Goal: Transaction & Acquisition: Purchase product/service

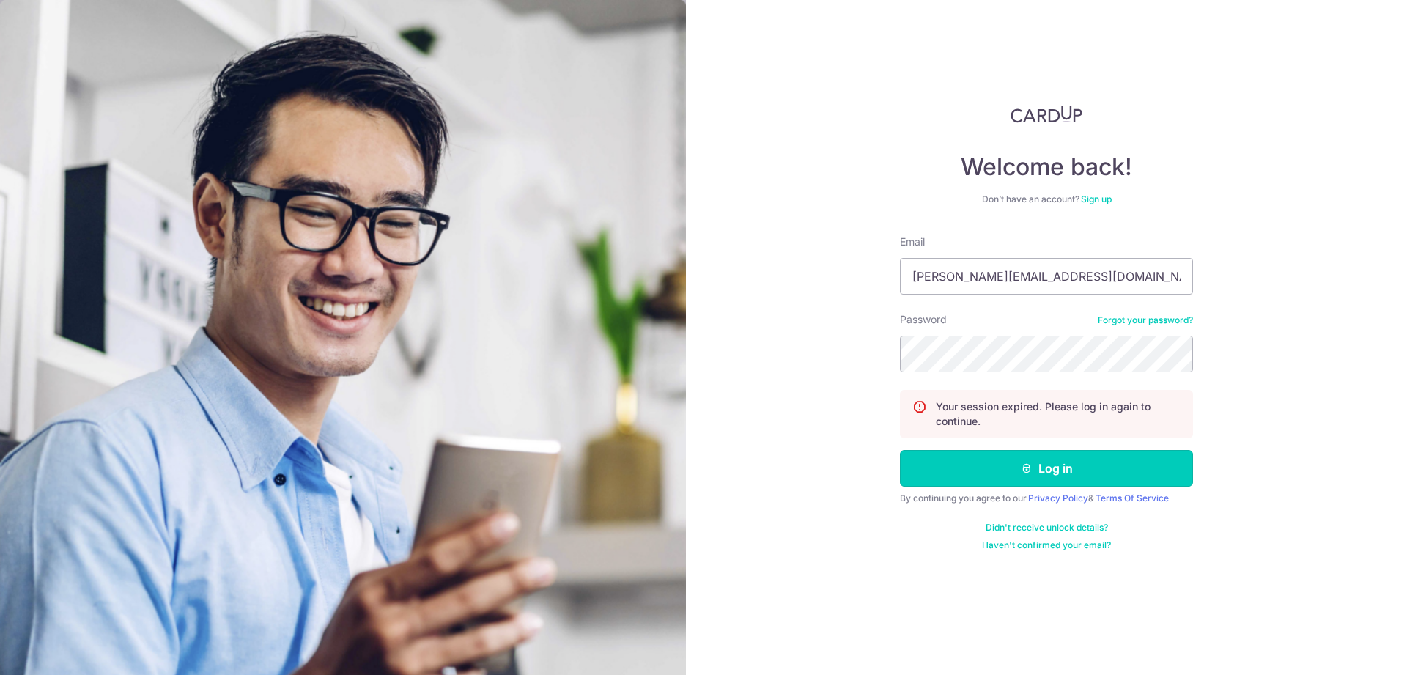
click at [1043, 475] on button "Log in" at bounding box center [1046, 468] width 293 height 37
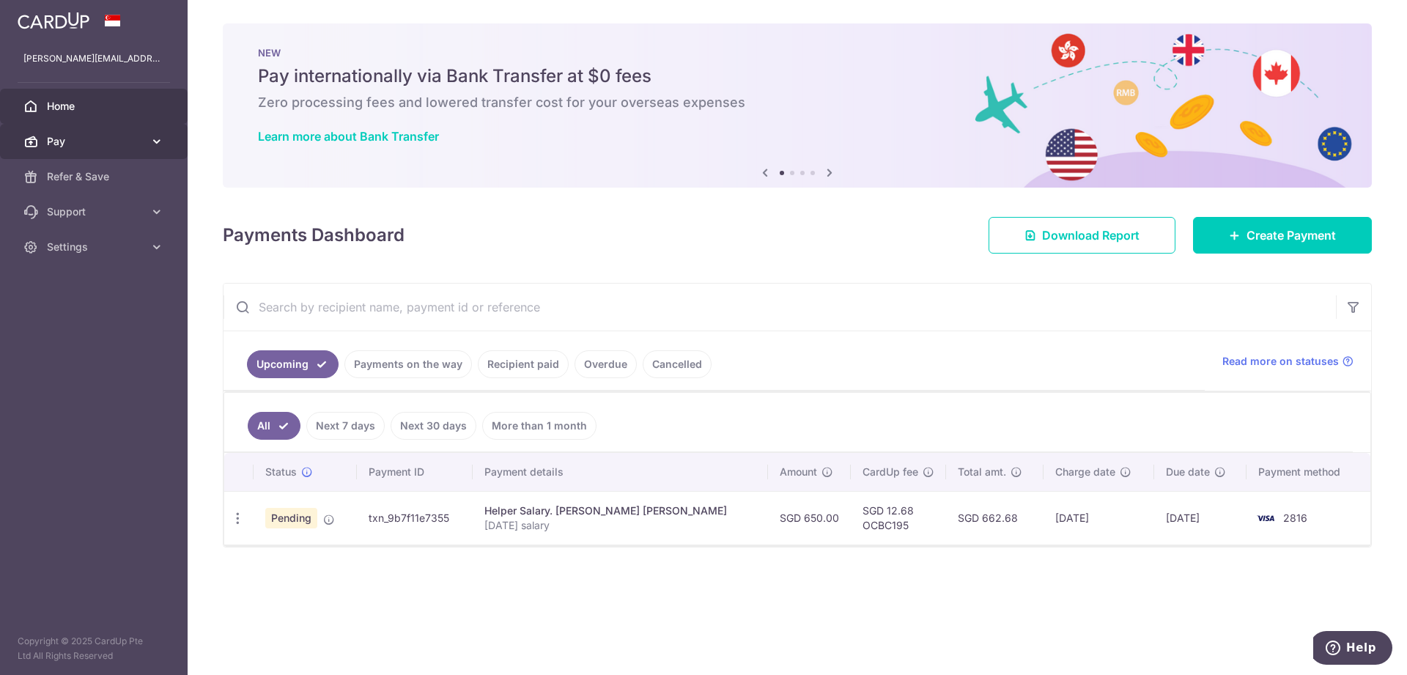
click at [78, 136] on span "Pay" at bounding box center [95, 141] width 97 height 15
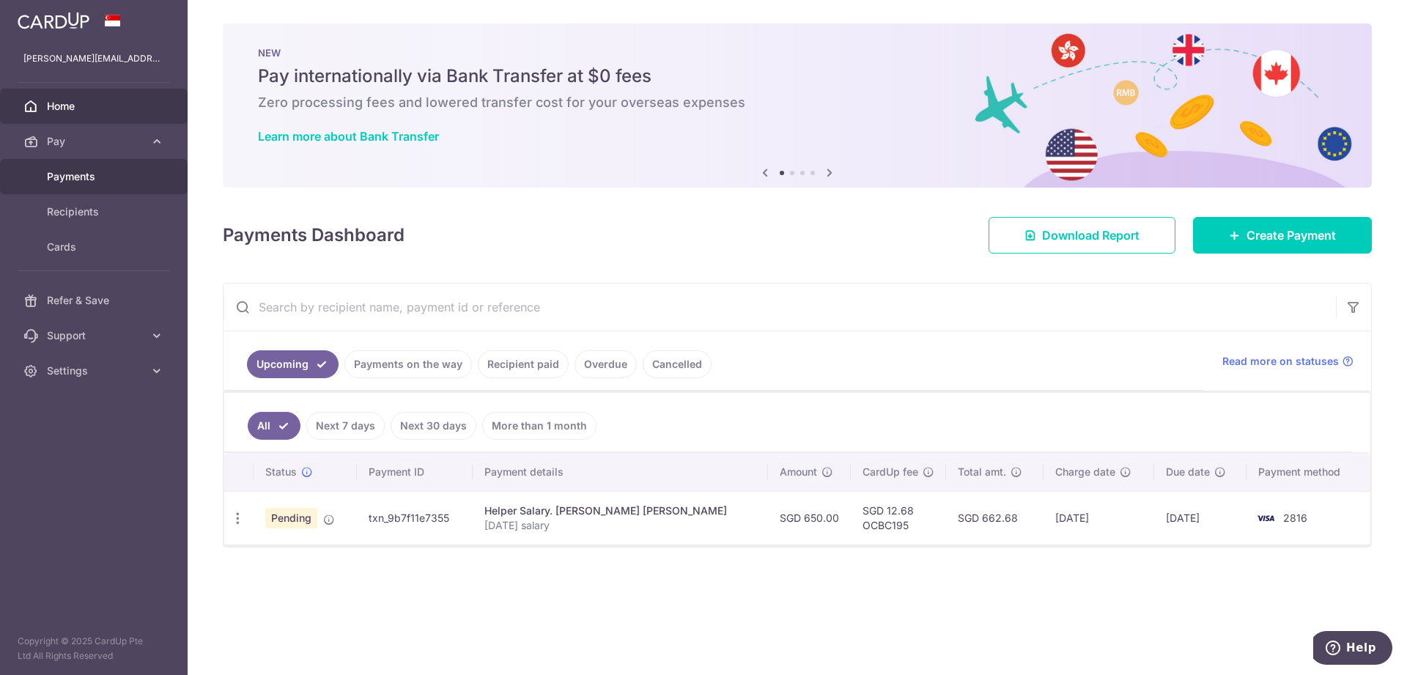
click at [97, 179] on span "Payments" at bounding box center [95, 176] width 97 height 15
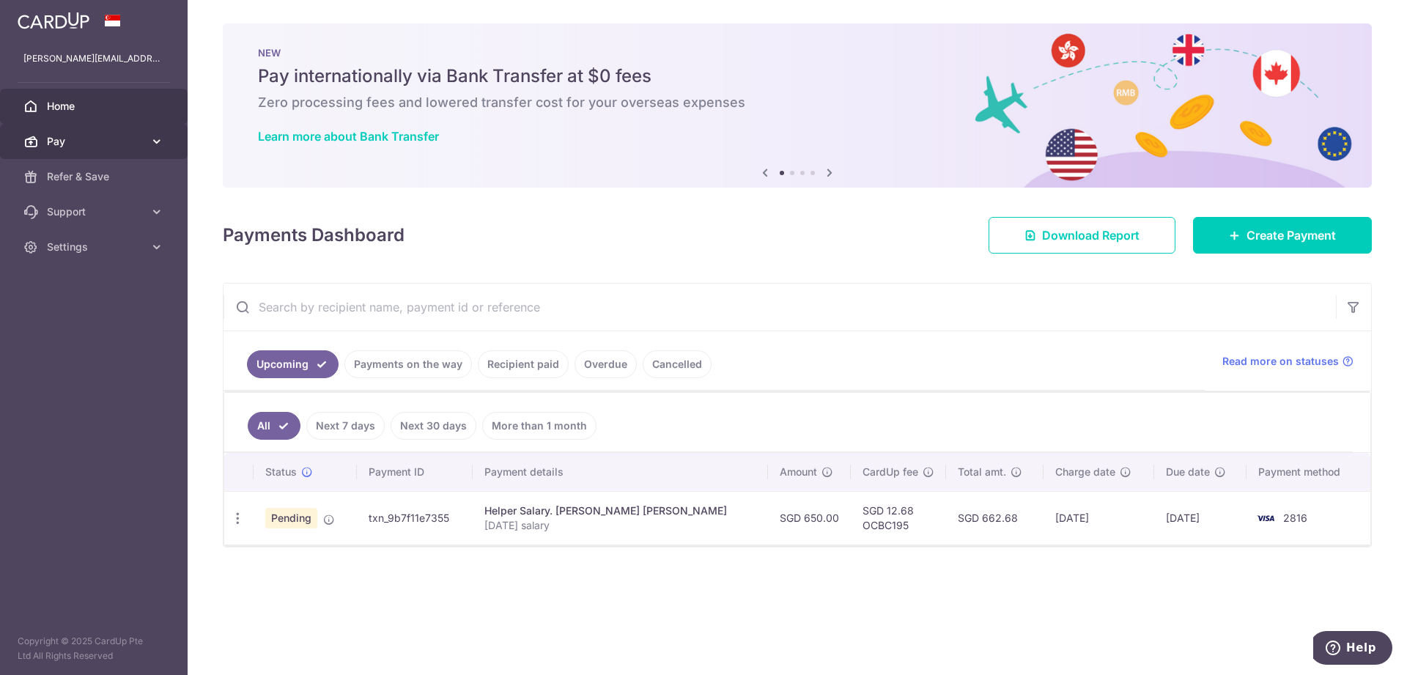
click at [86, 142] on span "Pay" at bounding box center [95, 141] width 97 height 15
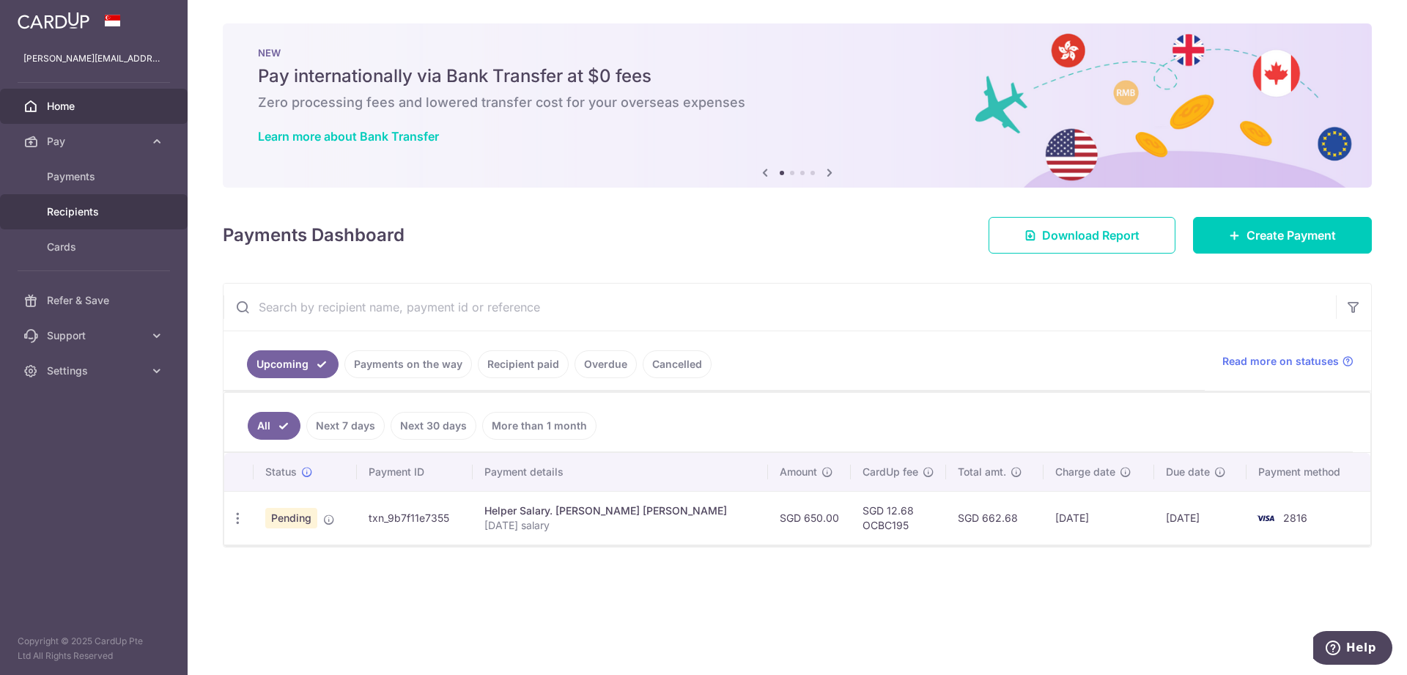
click at [111, 205] on span "Recipients" at bounding box center [95, 211] width 97 height 15
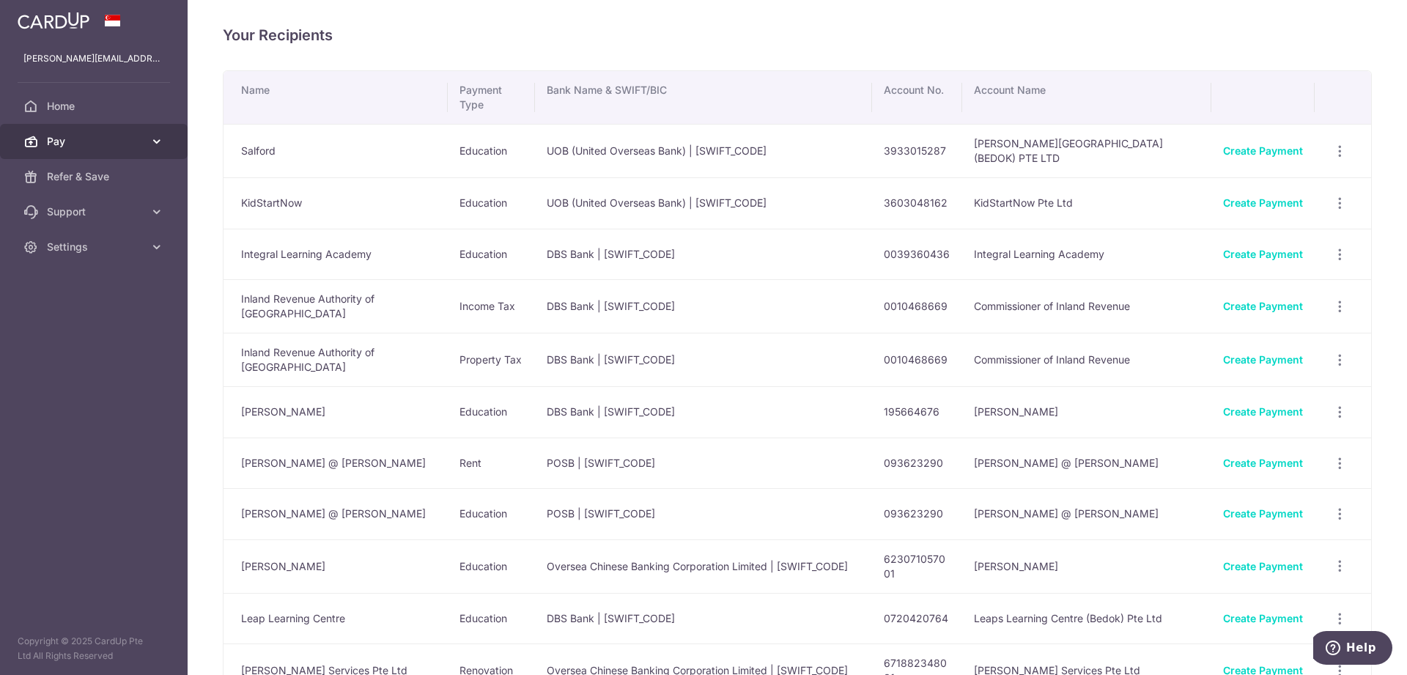
click at [64, 135] on span "Pay" at bounding box center [95, 141] width 97 height 15
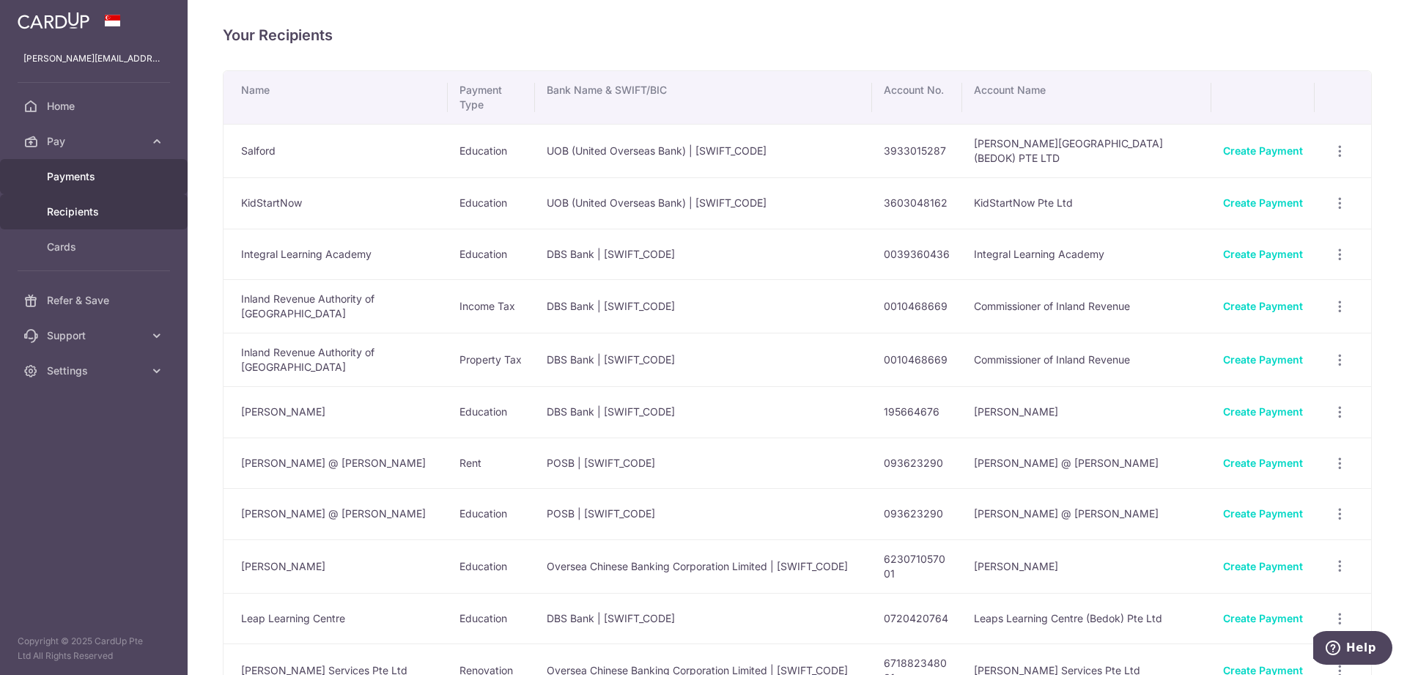
click at [102, 174] on span "Payments" at bounding box center [95, 176] width 97 height 15
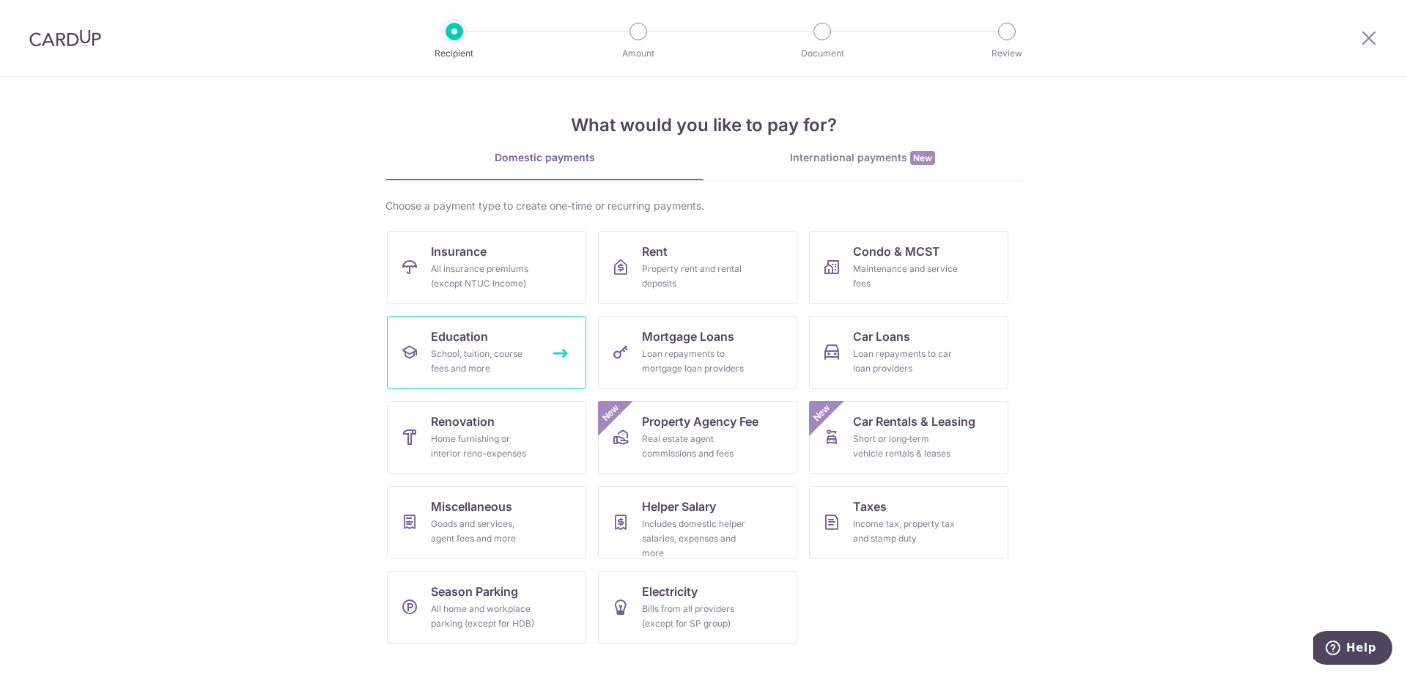
click at [487, 356] on div "School, tuition, course fees and more" at bounding box center [483, 360] width 105 height 29
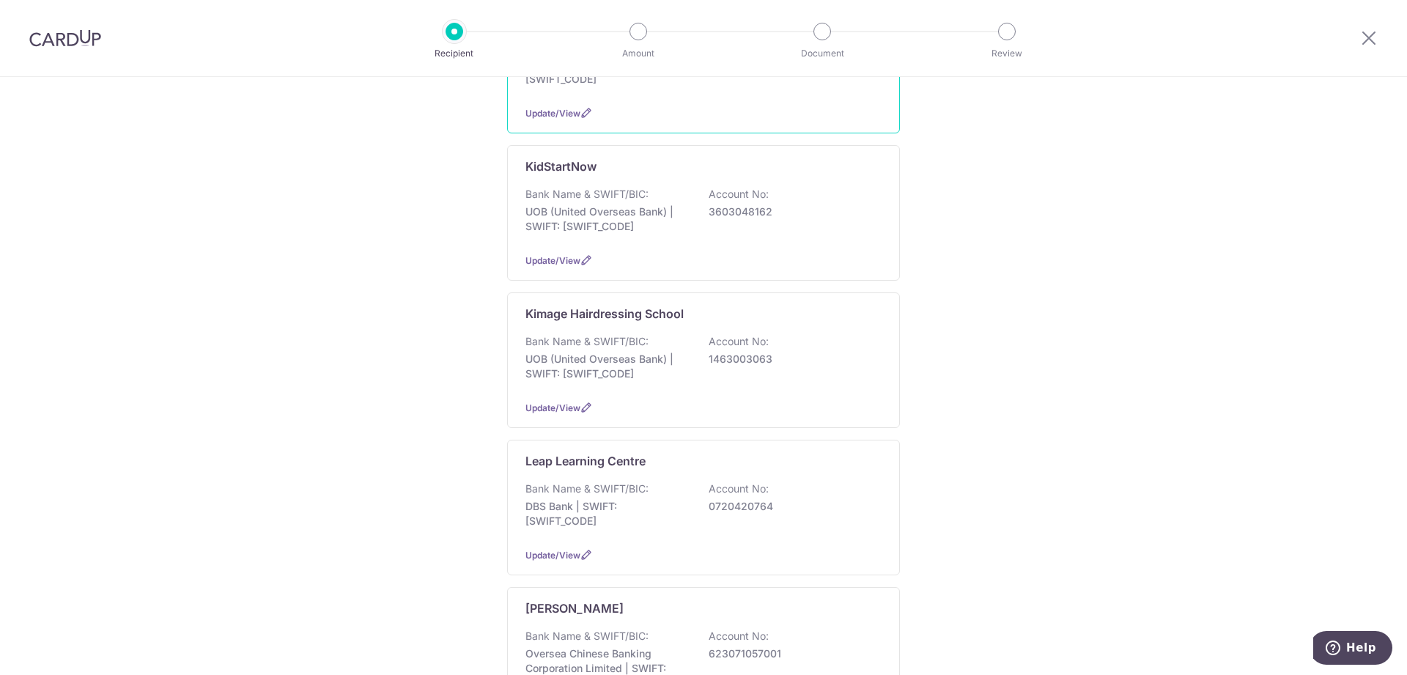
scroll to position [598, 0]
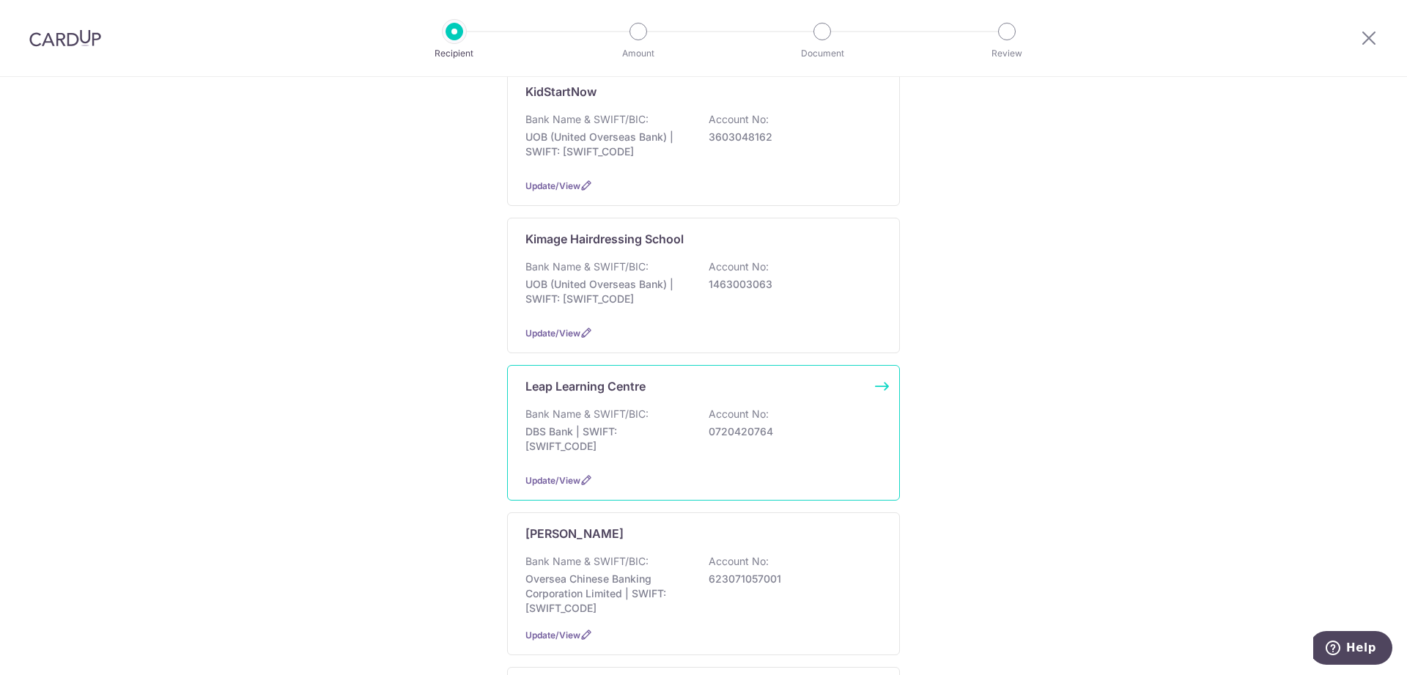
click at [673, 453] on p "DBS Bank | SWIFT: [SWIFT_CODE]" at bounding box center [607, 438] width 164 height 29
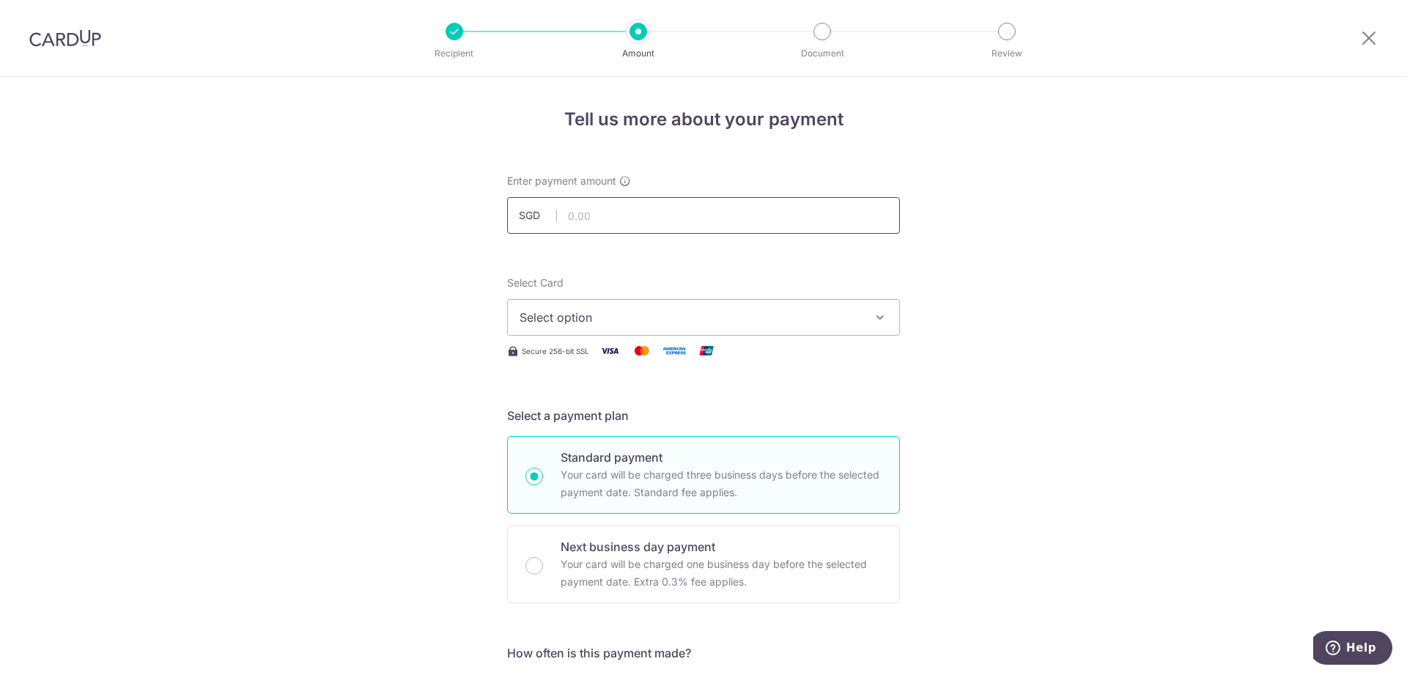
click at [622, 212] on input "text" at bounding box center [703, 215] width 393 height 37
type input "910.00"
click at [685, 322] on span "Select option" at bounding box center [689, 317] width 341 height 18
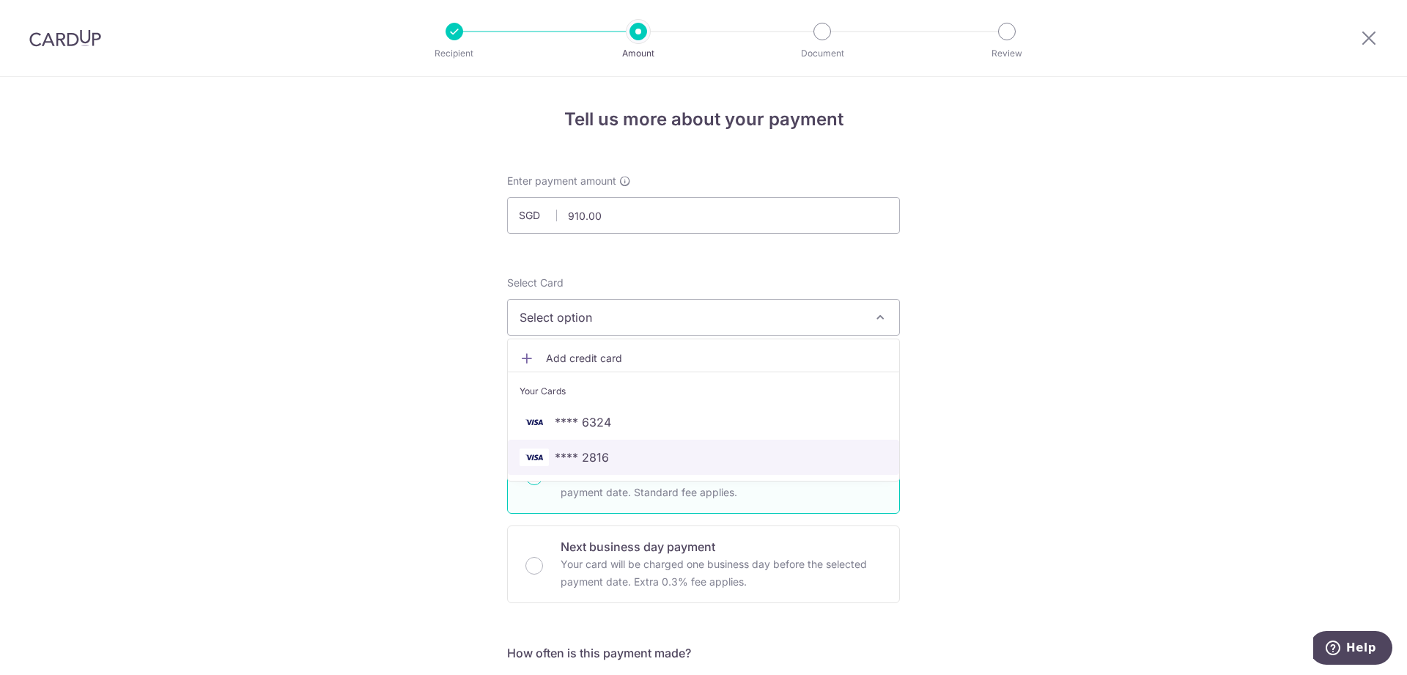
click at [688, 453] on span "**** 2816" at bounding box center [703, 457] width 368 height 18
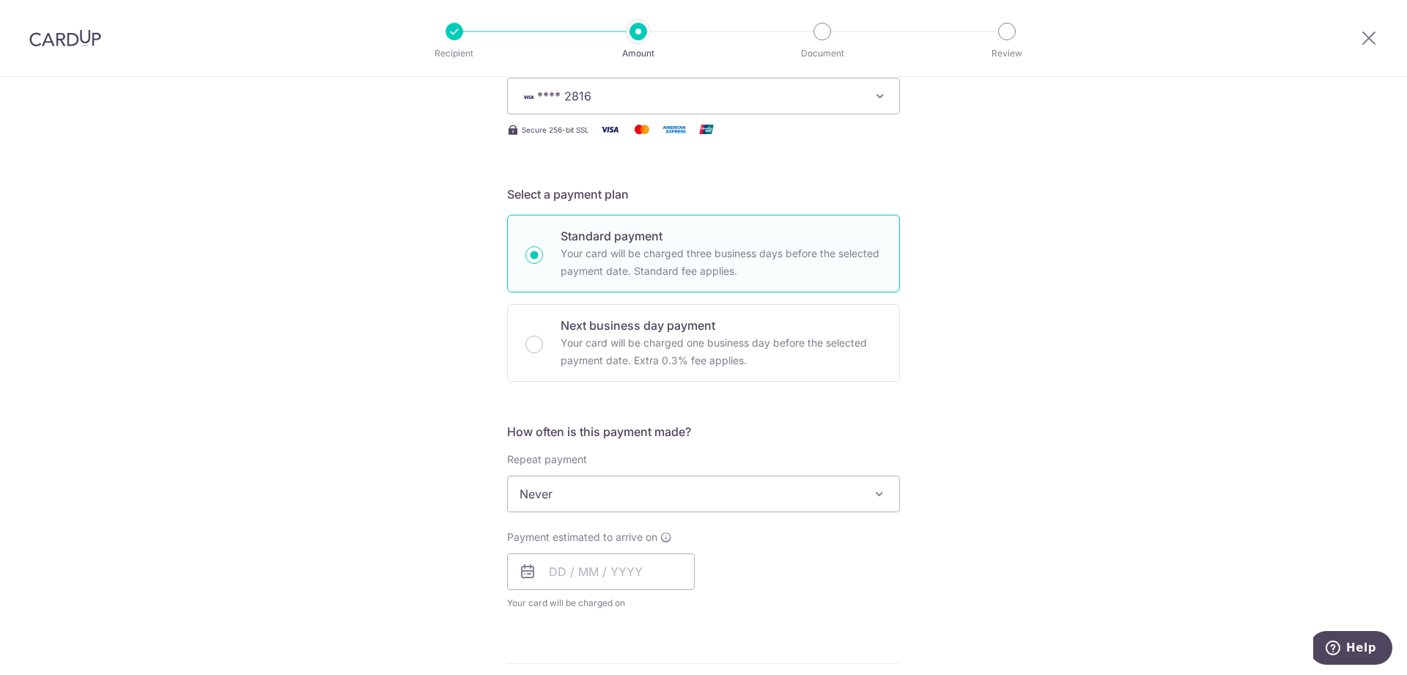
scroll to position [224, 0]
click at [632, 573] on input "text" at bounding box center [601, 568] width 188 height 37
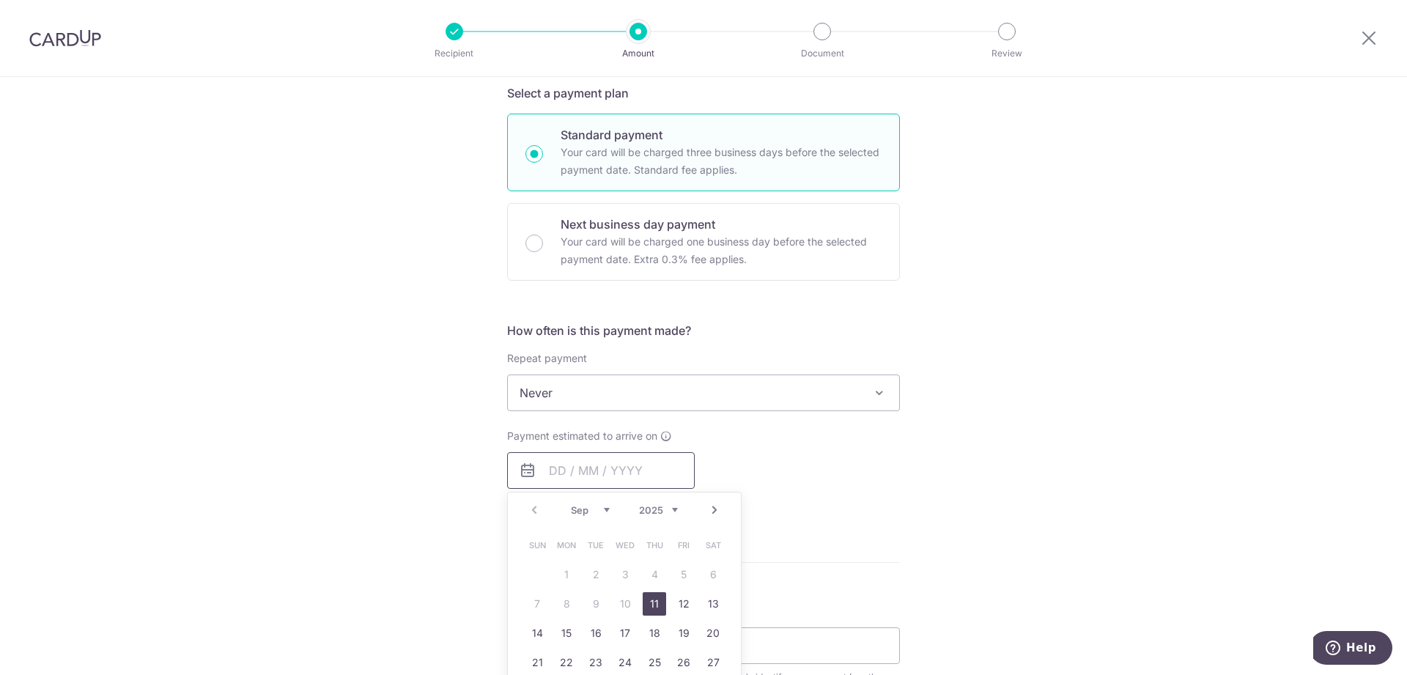
scroll to position [448, 0]
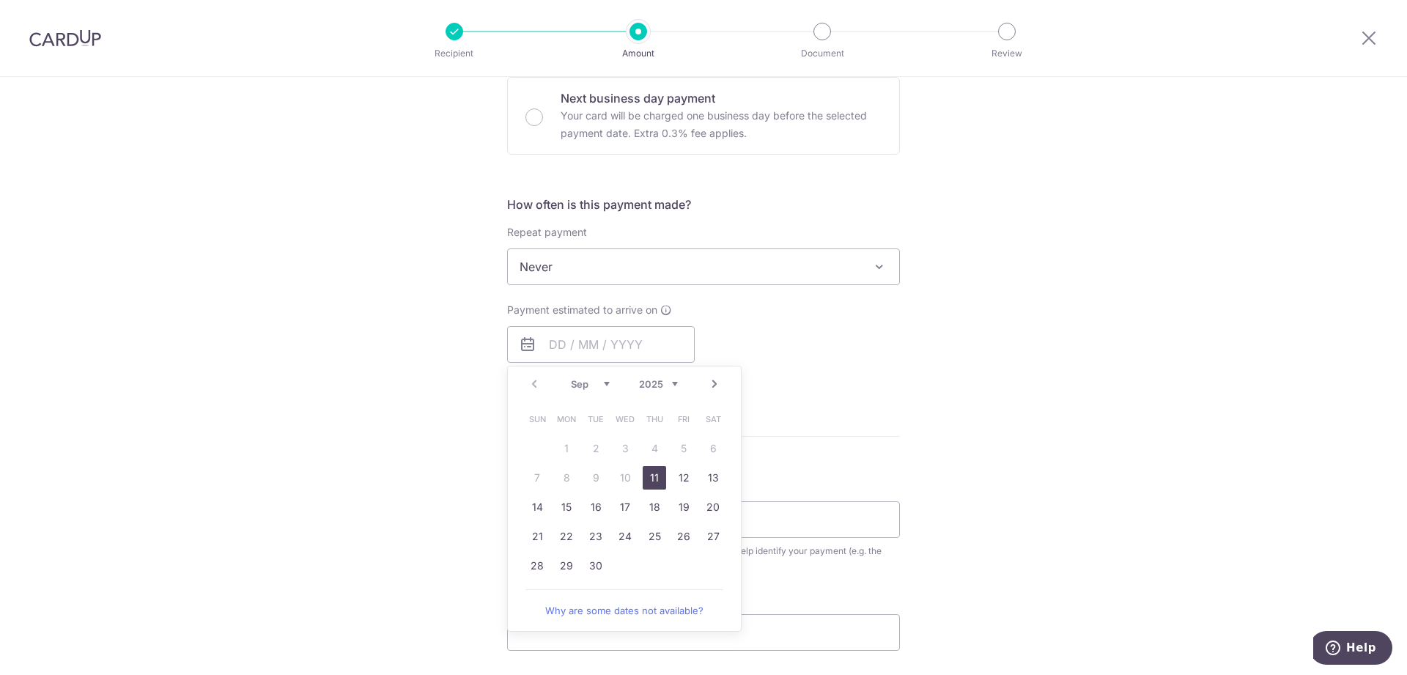
click at [651, 477] on link "11" at bounding box center [653, 477] width 23 height 23
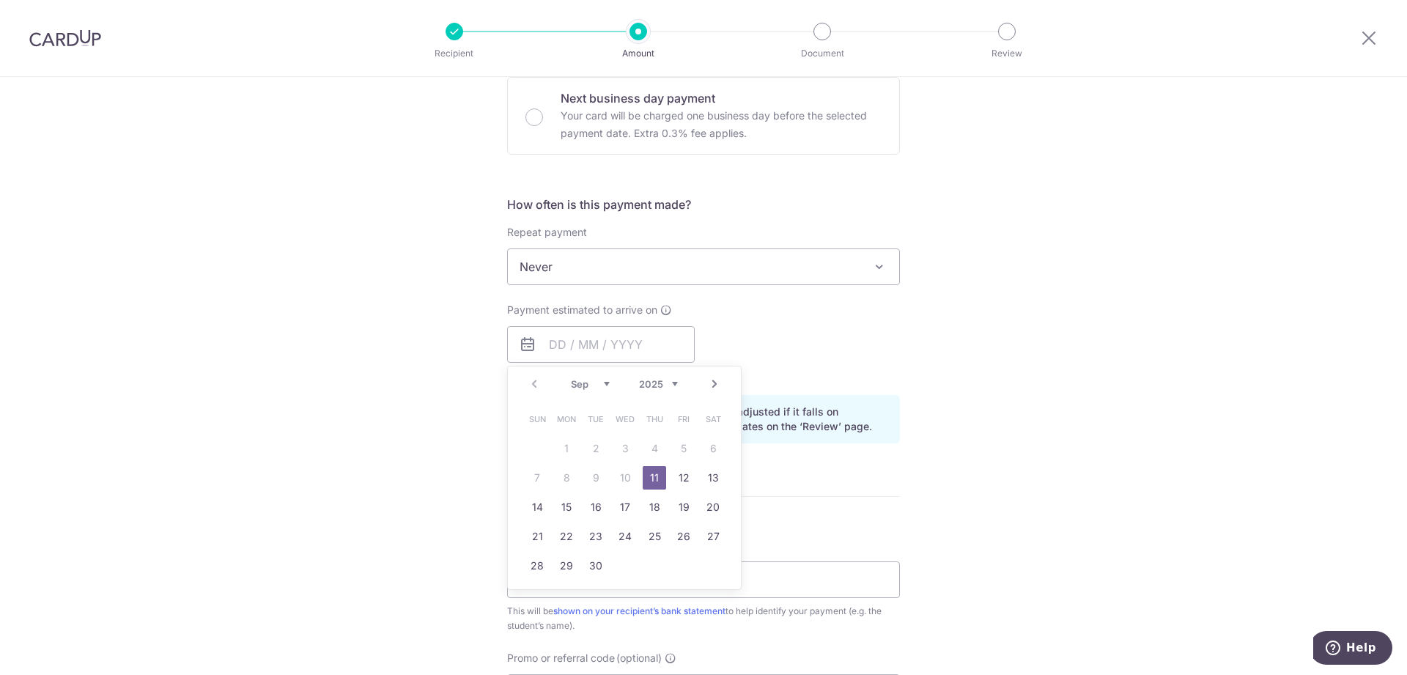
type input "[DATE]"
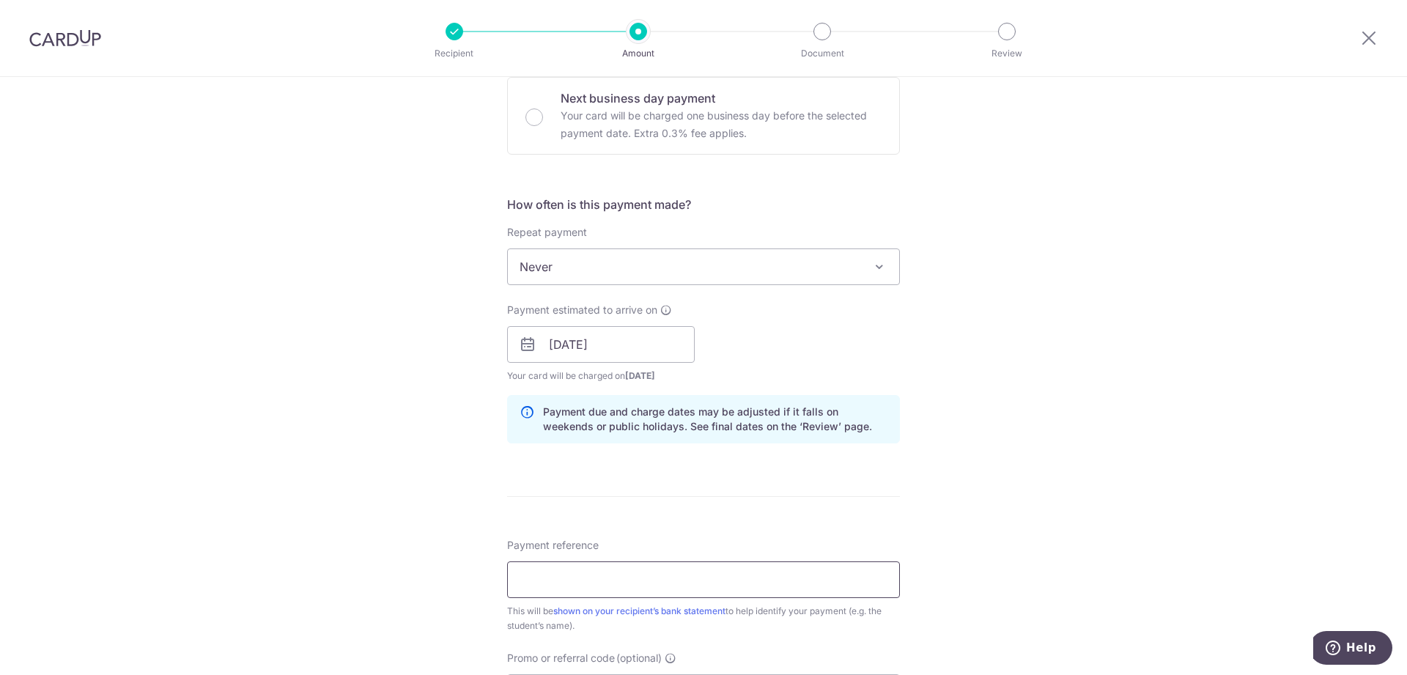
click at [648, 590] on input "Payment reference" at bounding box center [703, 579] width 393 height 37
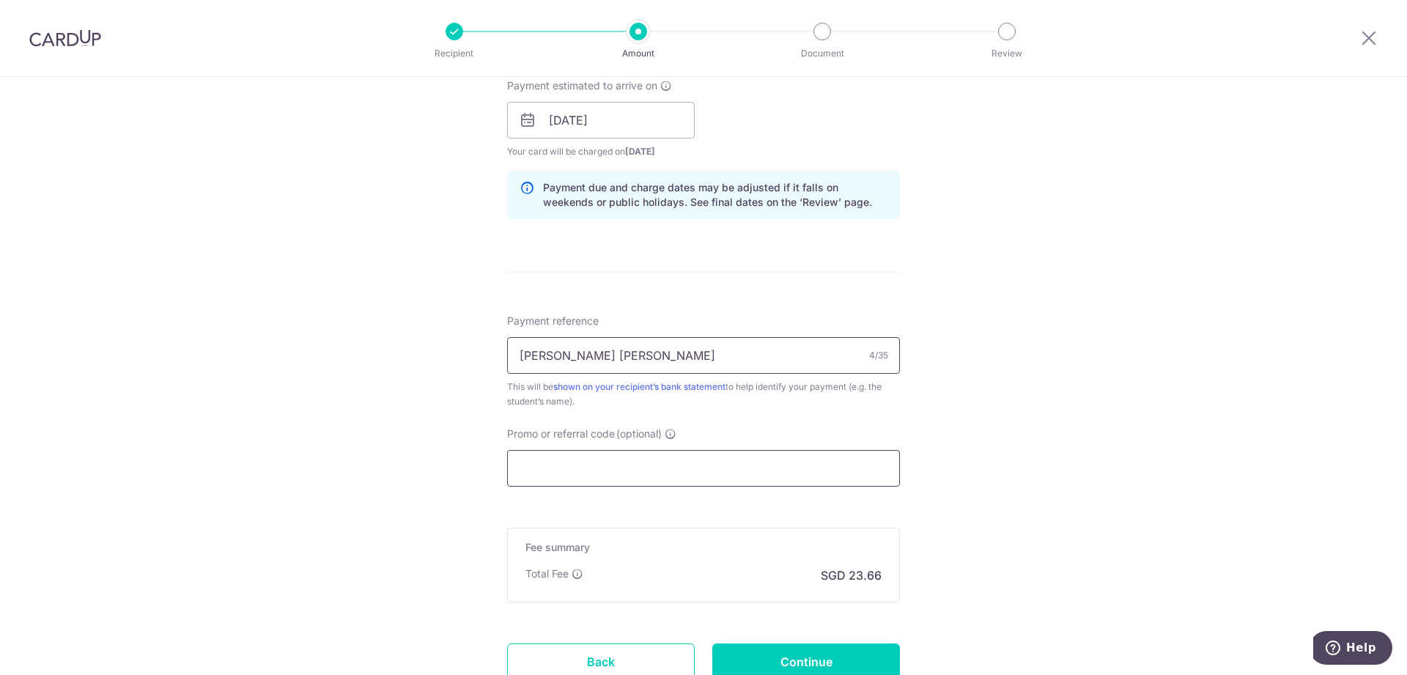
type input "[PERSON_NAME] [PERSON_NAME]"
click at [747, 464] on input "Promo or referral code (optional)" at bounding box center [703, 468] width 393 height 37
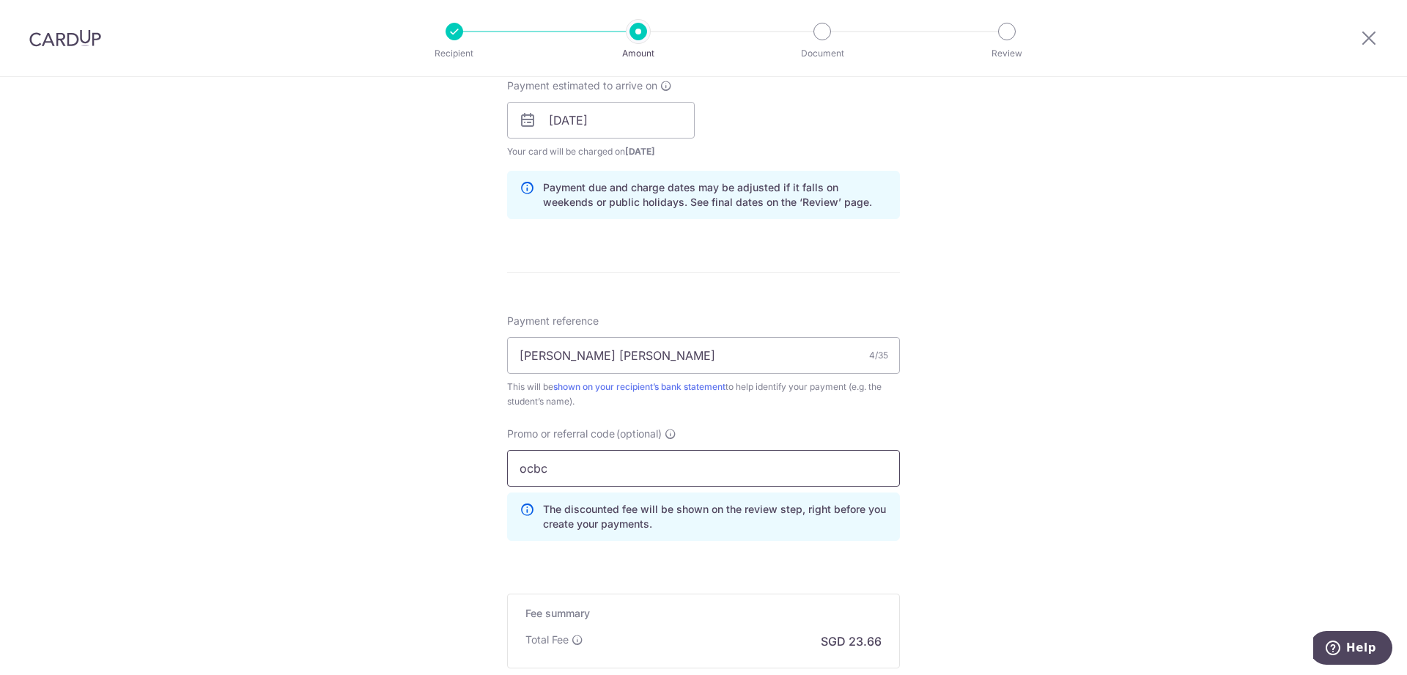
click at [577, 469] on input "ocbc" at bounding box center [703, 468] width 393 height 37
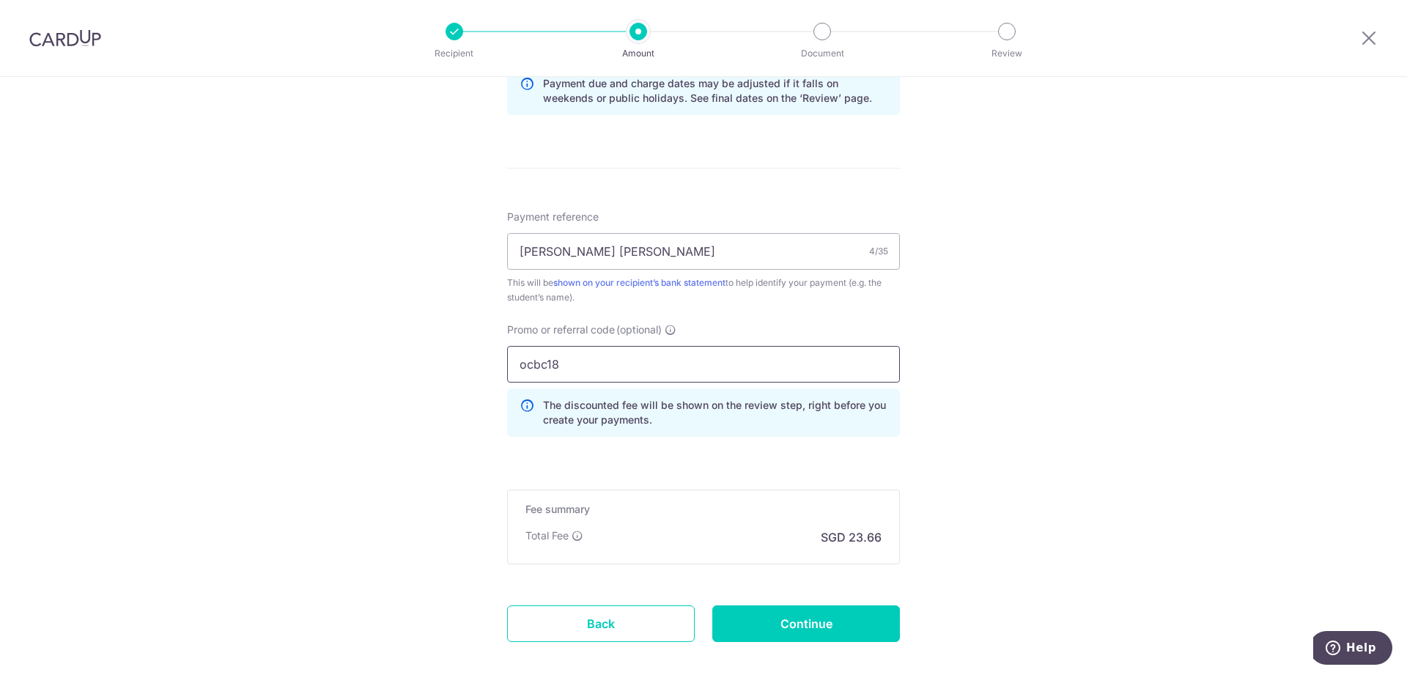
scroll to position [853, 0]
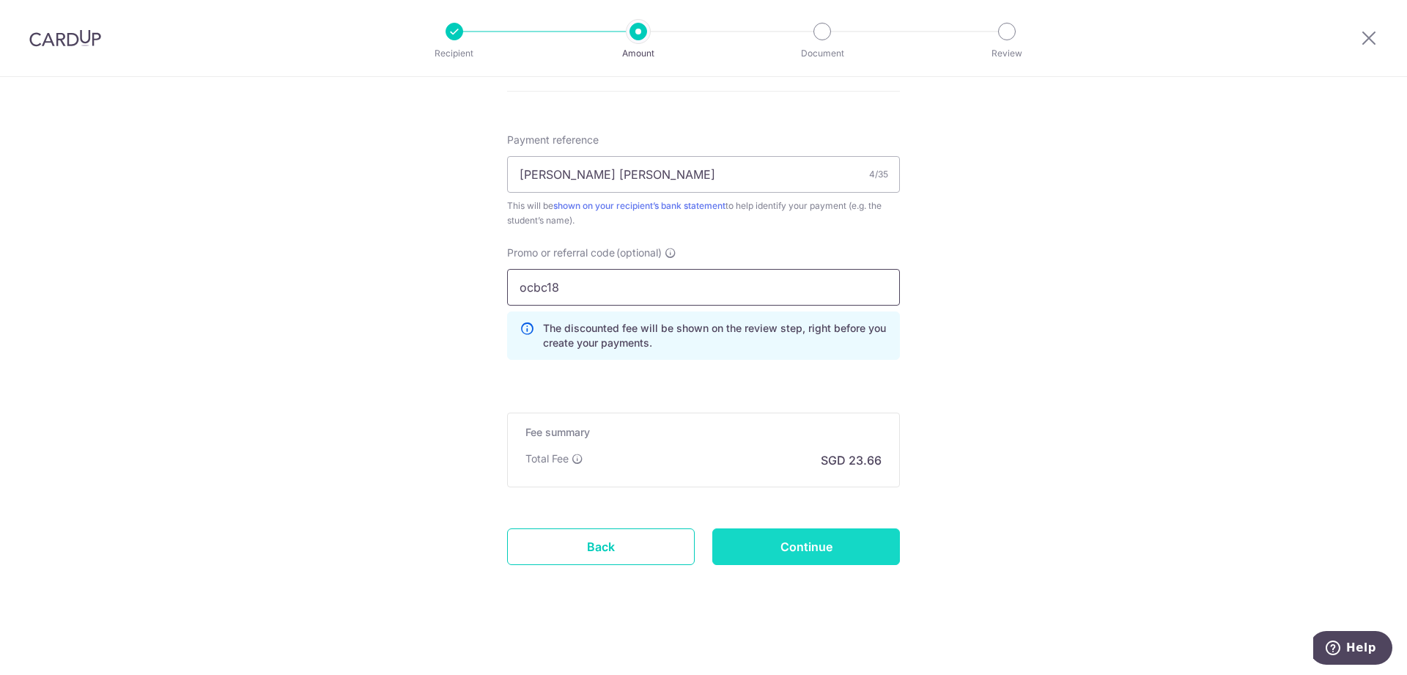
type input "ocbc18"
click at [812, 553] on input "Continue" at bounding box center [806, 546] width 188 height 37
type input "Create Schedule"
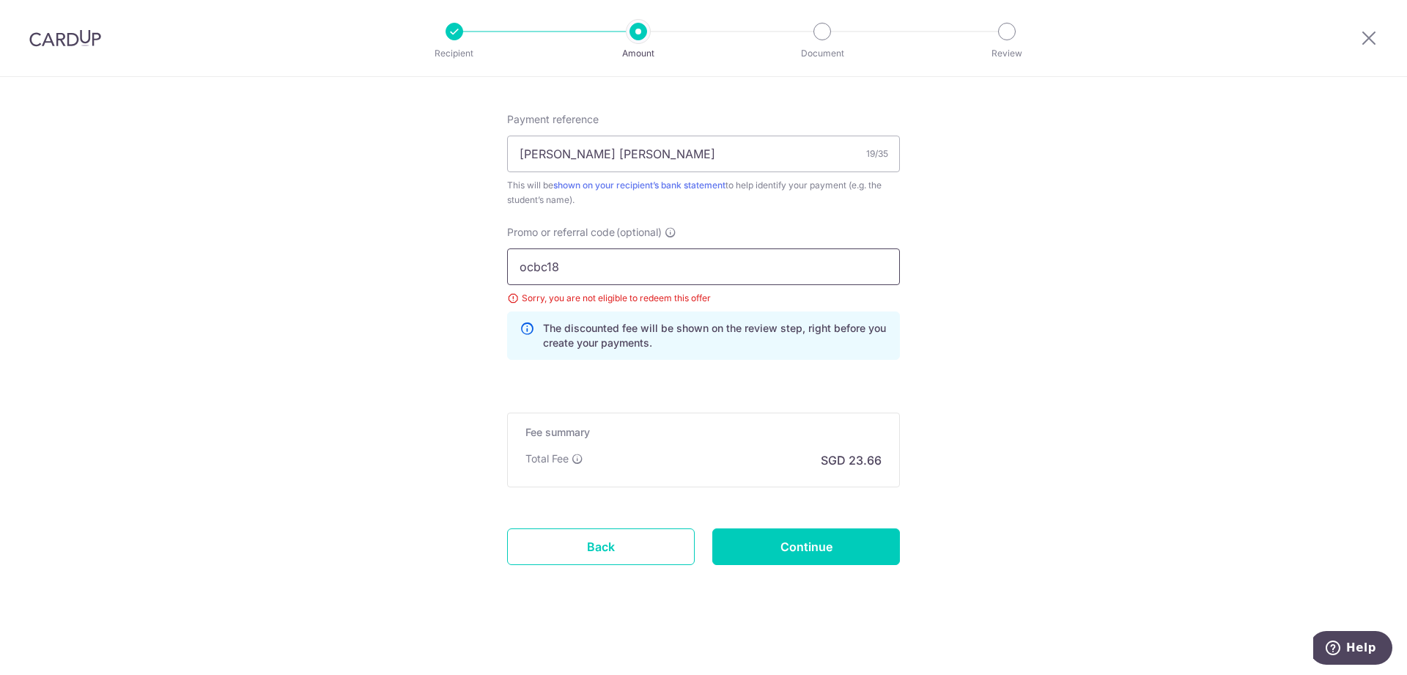
click at [648, 274] on input "ocbc18" at bounding box center [703, 266] width 393 height 37
type input "ocbc195"
click at [823, 546] on input "Continue" at bounding box center [806, 546] width 188 height 37
type input "Update Schedule"
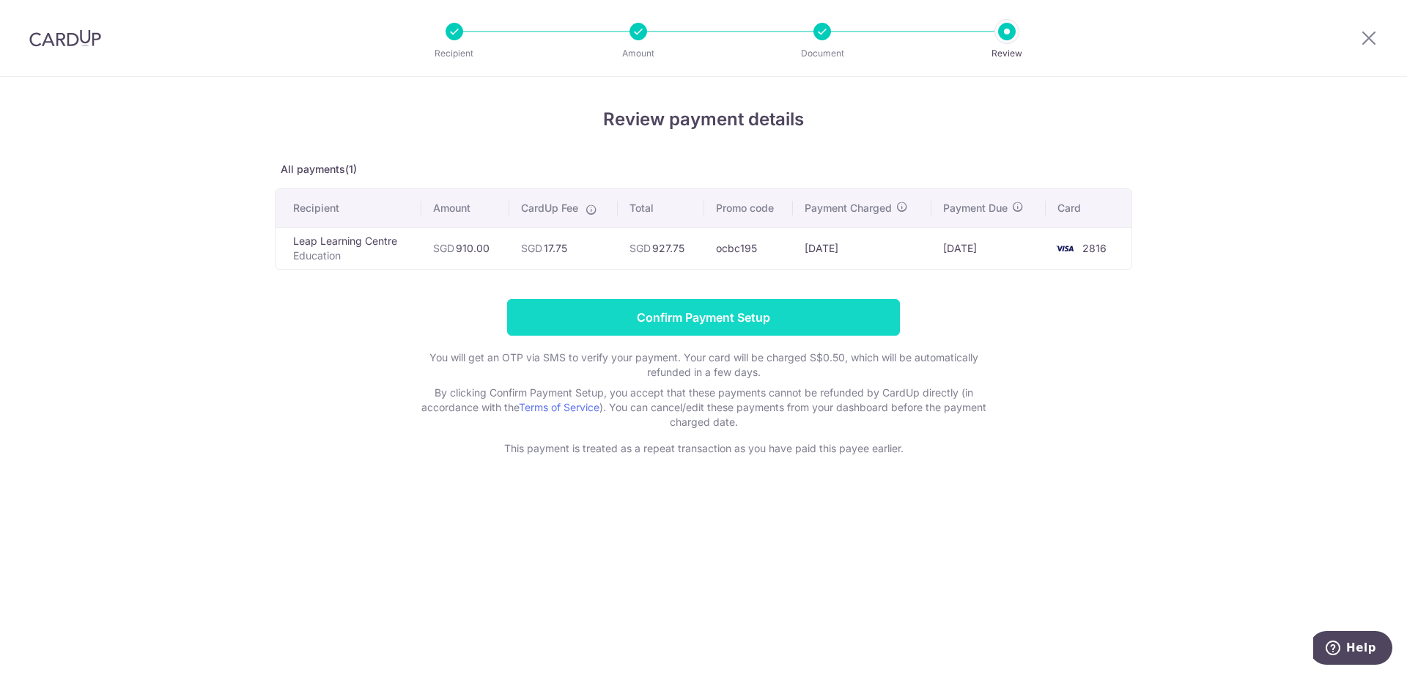
click at [686, 328] on input "Confirm Payment Setup" at bounding box center [703, 317] width 393 height 37
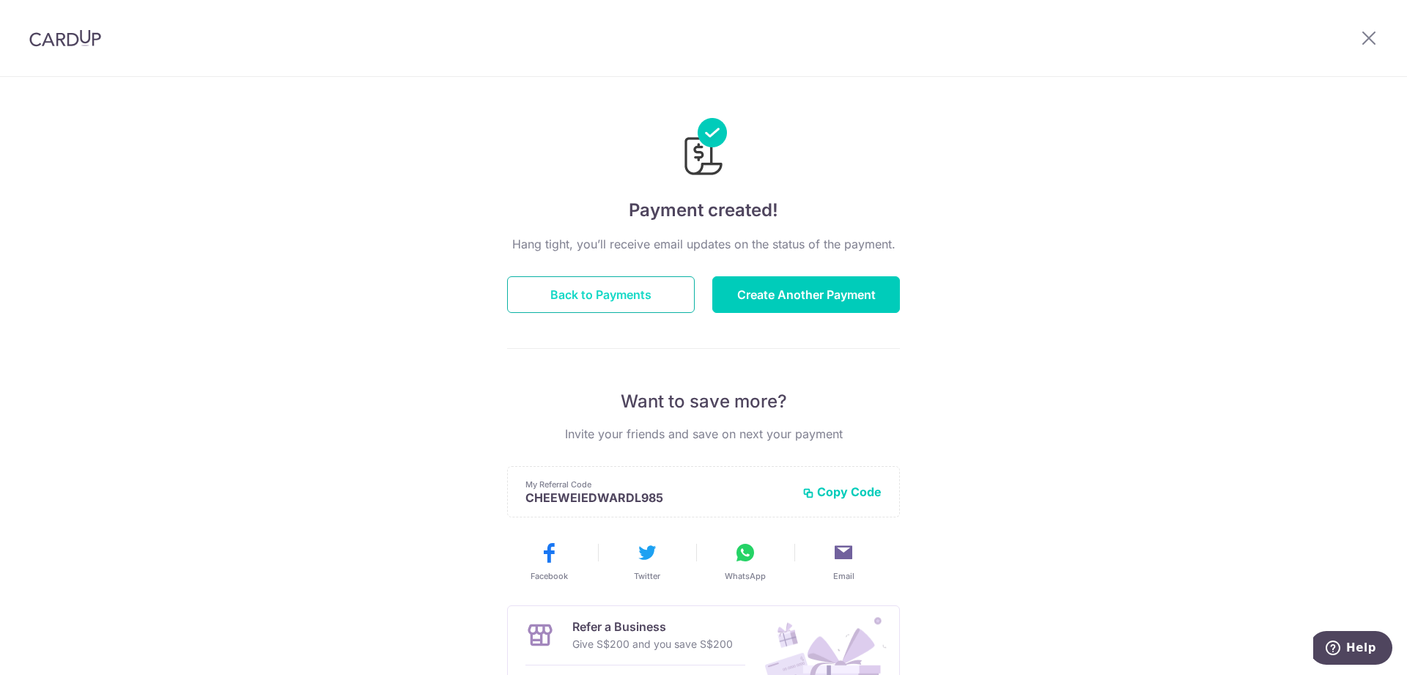
click at [590, 303] on button "Back to Payments" at bounding box center [601, 294] width 188 height 37
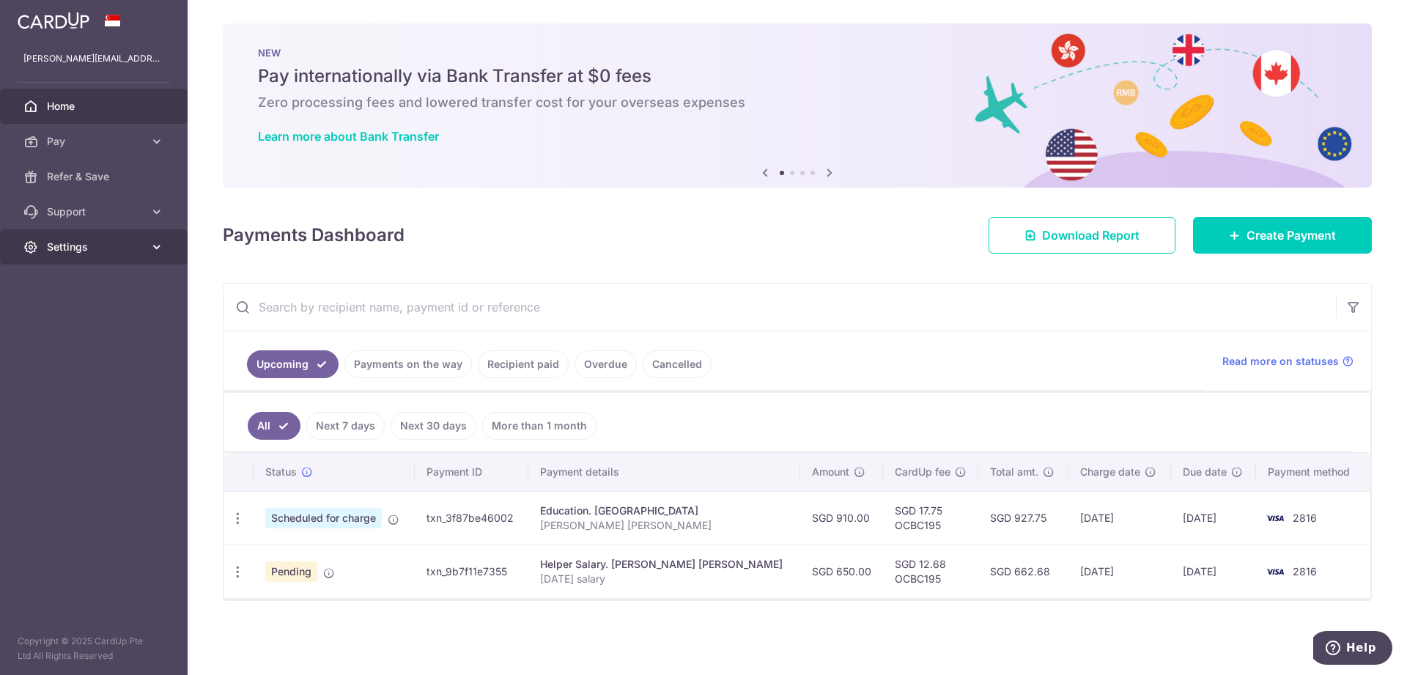
click at [86, 248] on span "Settings" at bounding box center [95, 247] width 97 height 15
click at [92, 281] on span "Account" at bounding box center [95, 282] width 97 height 15
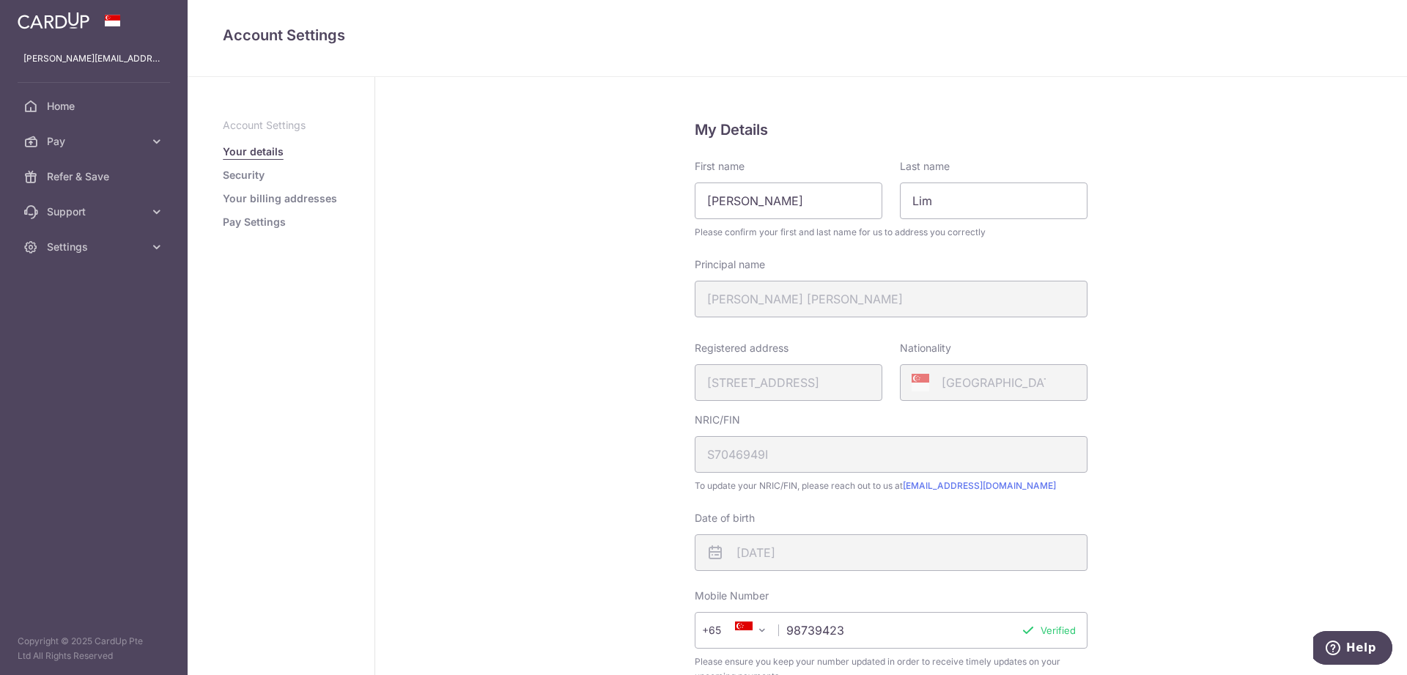
click at [253, 223] on link "Pay Settings" at bounding box center [254, 222] width 63 height 15
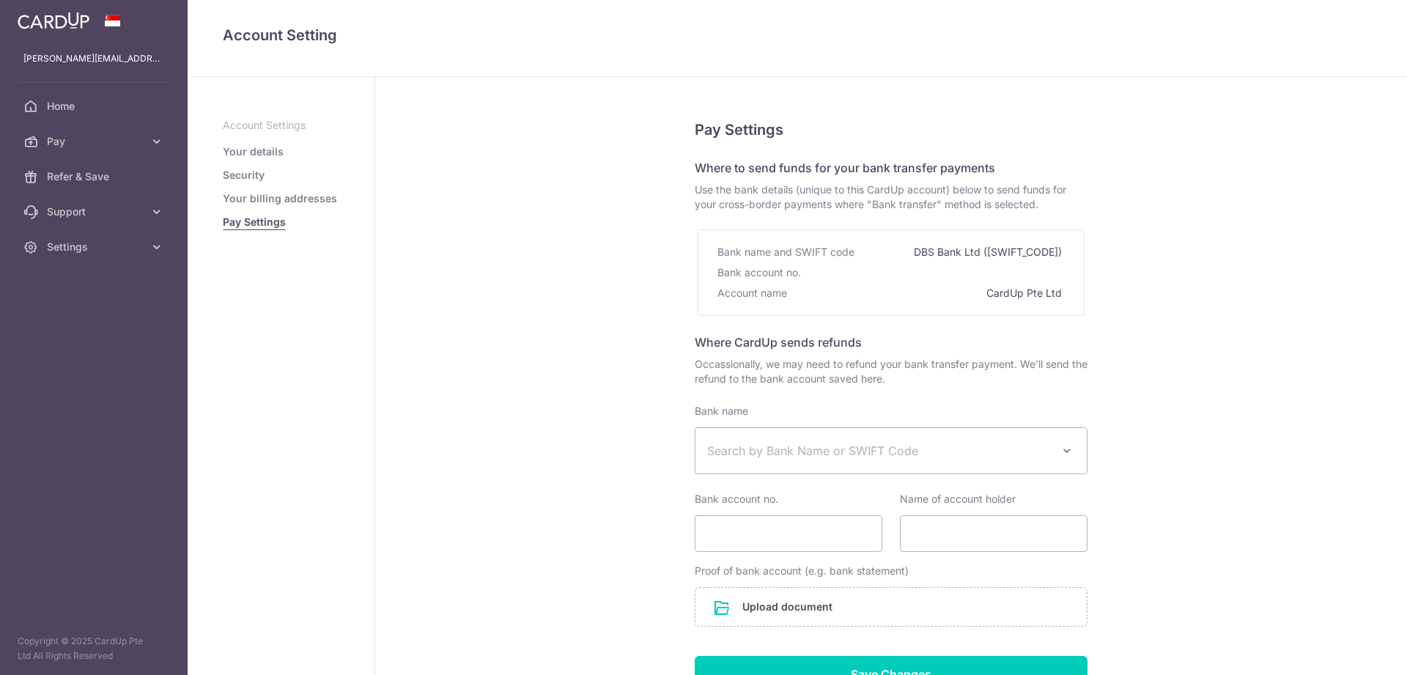
select select
click at [255, 149] on link "Your details" at bounding box center [253, 151] width 61 height 15
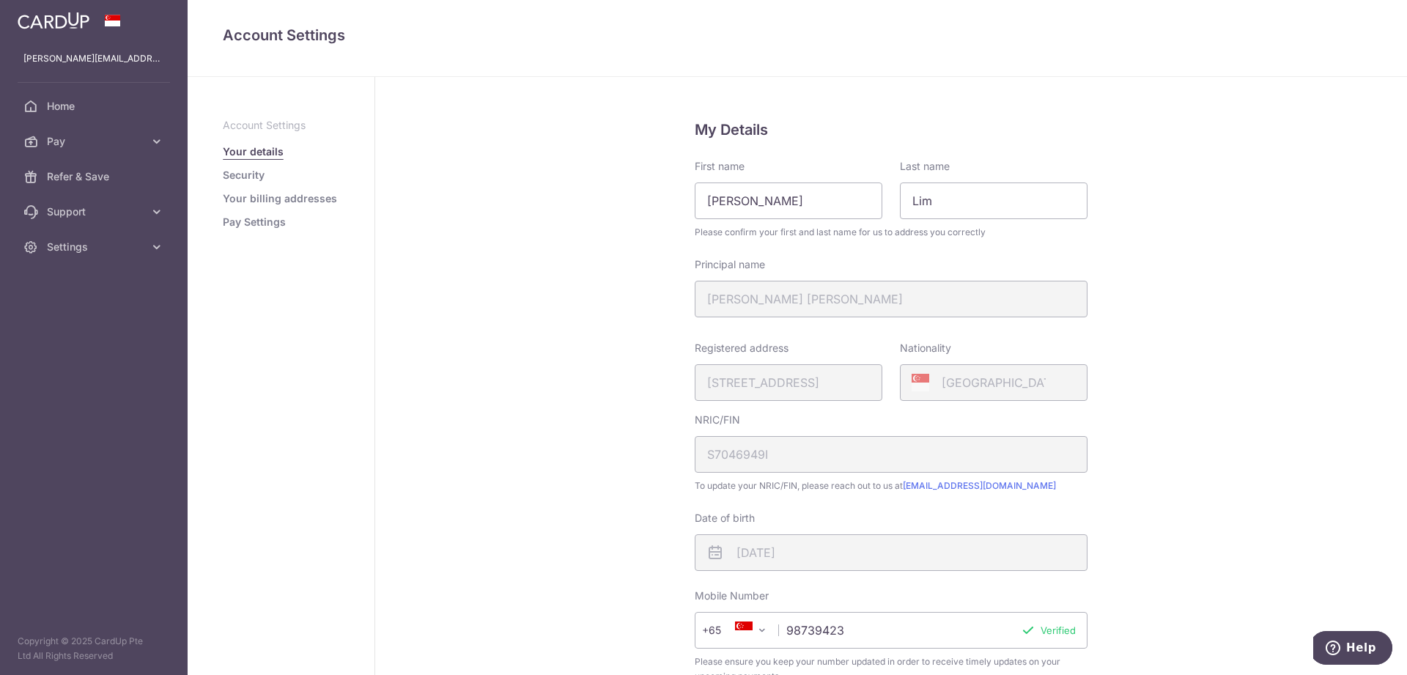
click at [259, 222] on link "Pay Settings" at bounding box center [254, 222] width 63 height 15
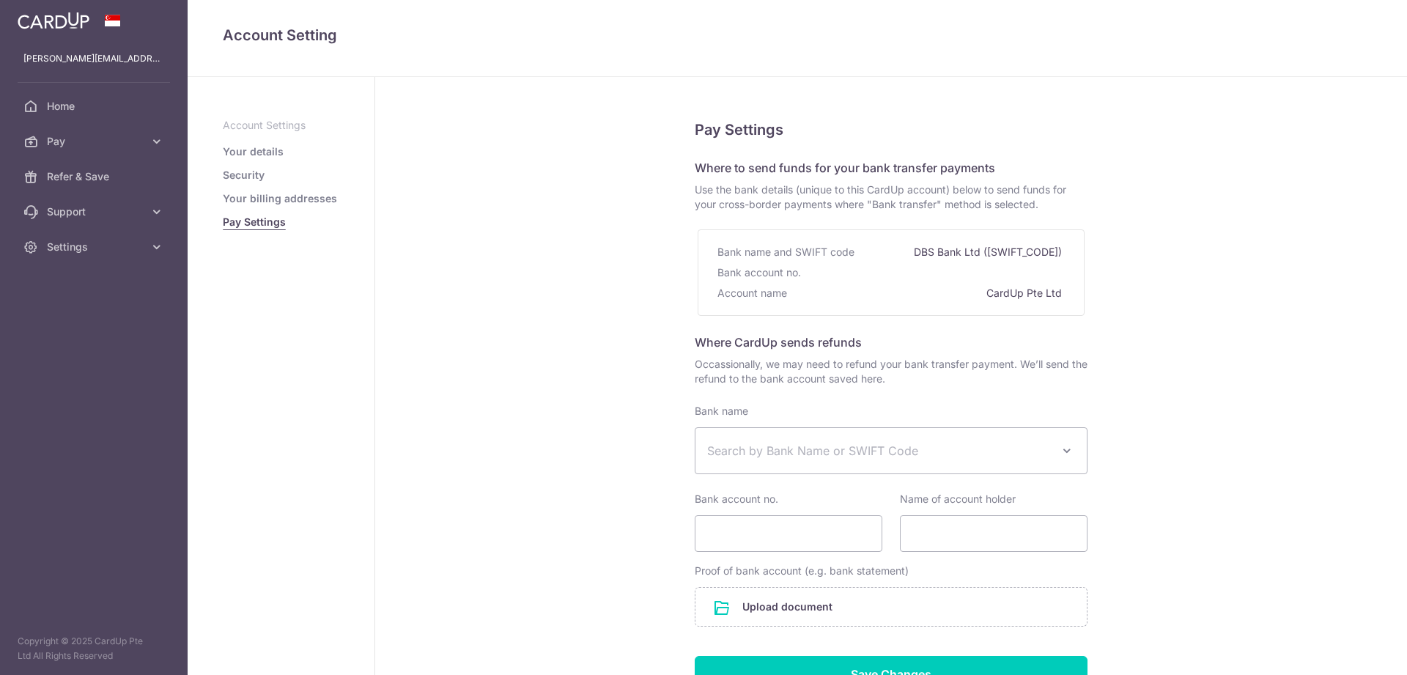
select select
click at [73, 101] on span "Home" at bounding box center [95, 106] width 97 height 15
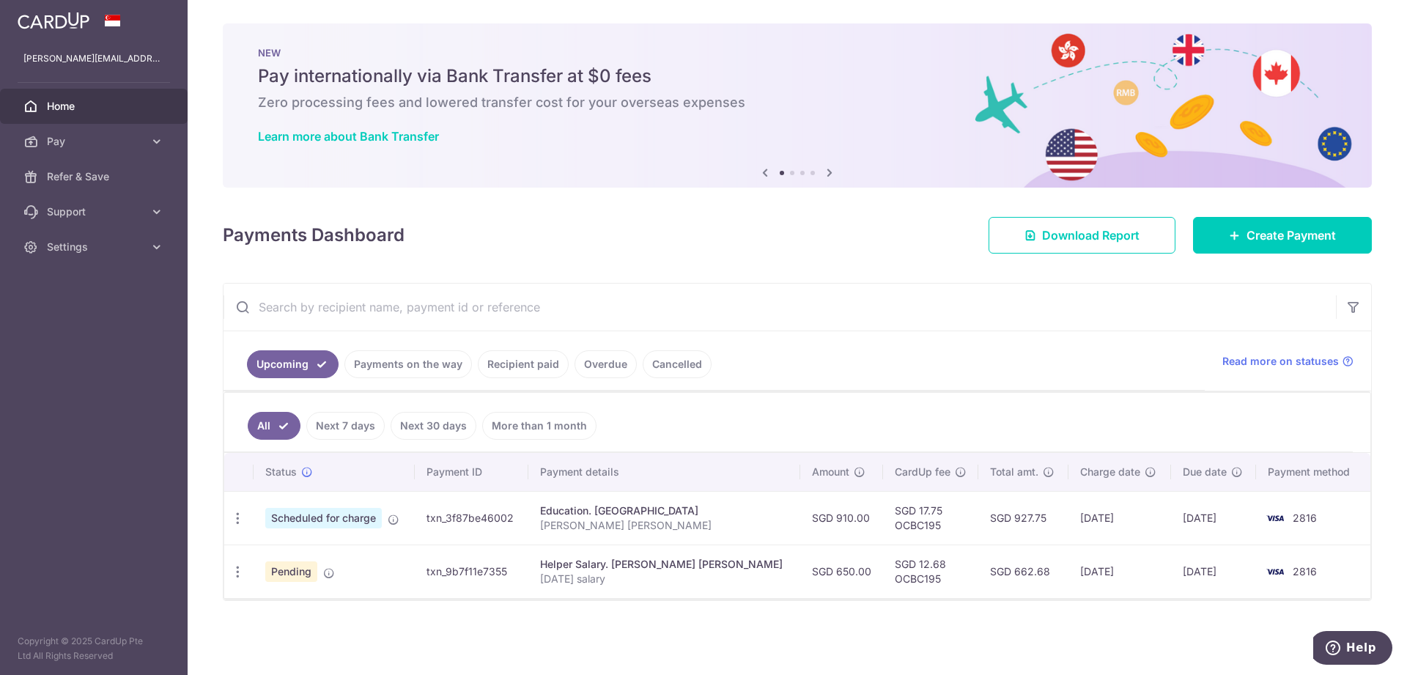
click at [73, 100] on span "Home" at bounding box center [95, 106] width 97 height 15
